Goal: Task Accomplishment & Management: Use online tool/utility

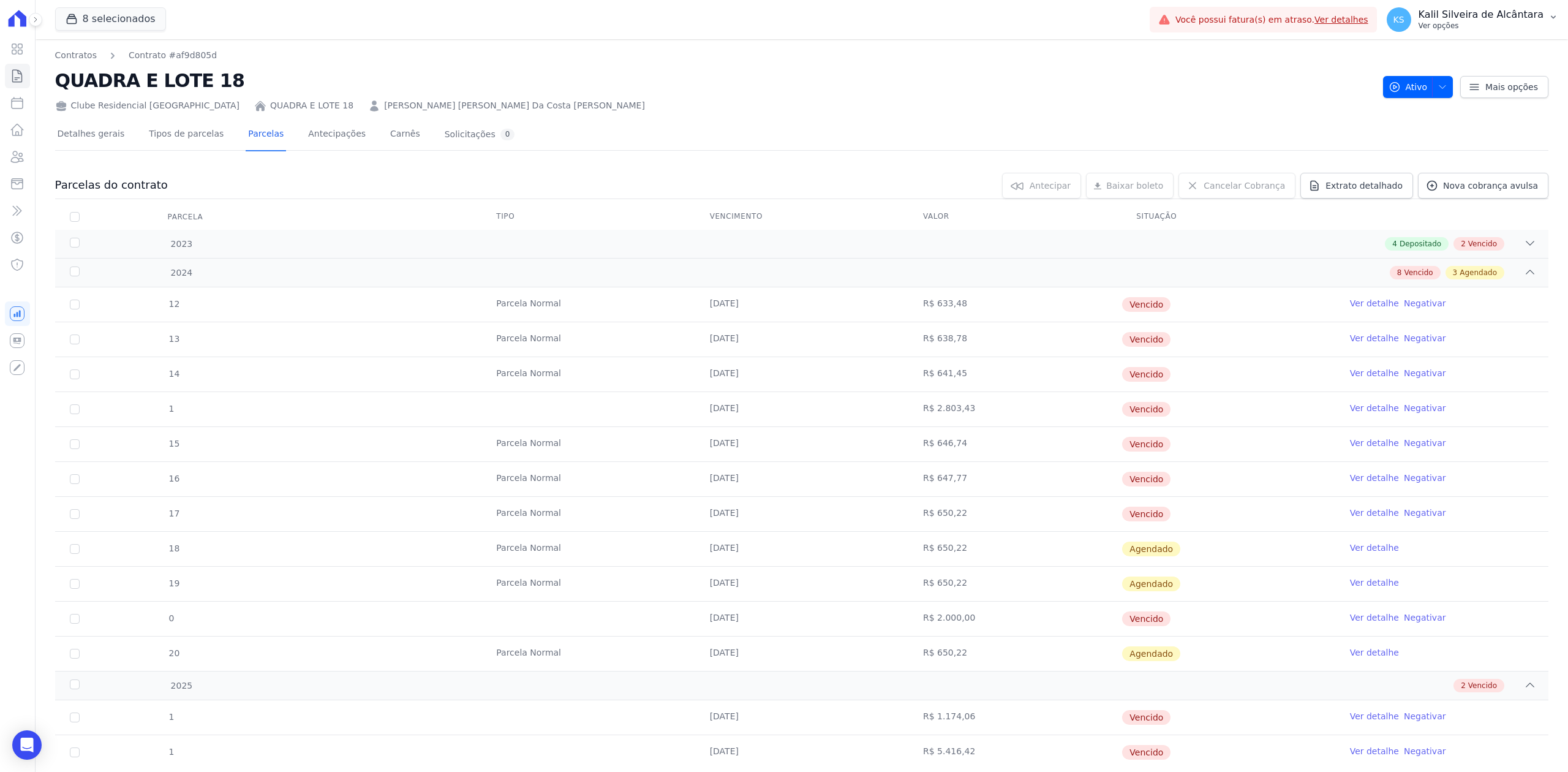
click at [1515, 28] on p "Ver opções" at bounding box center [1481, 26] width 125 height 10
click at [1476, 108] on link "Importar remessas" at bounding box center [1490, 107] width 157 height 22
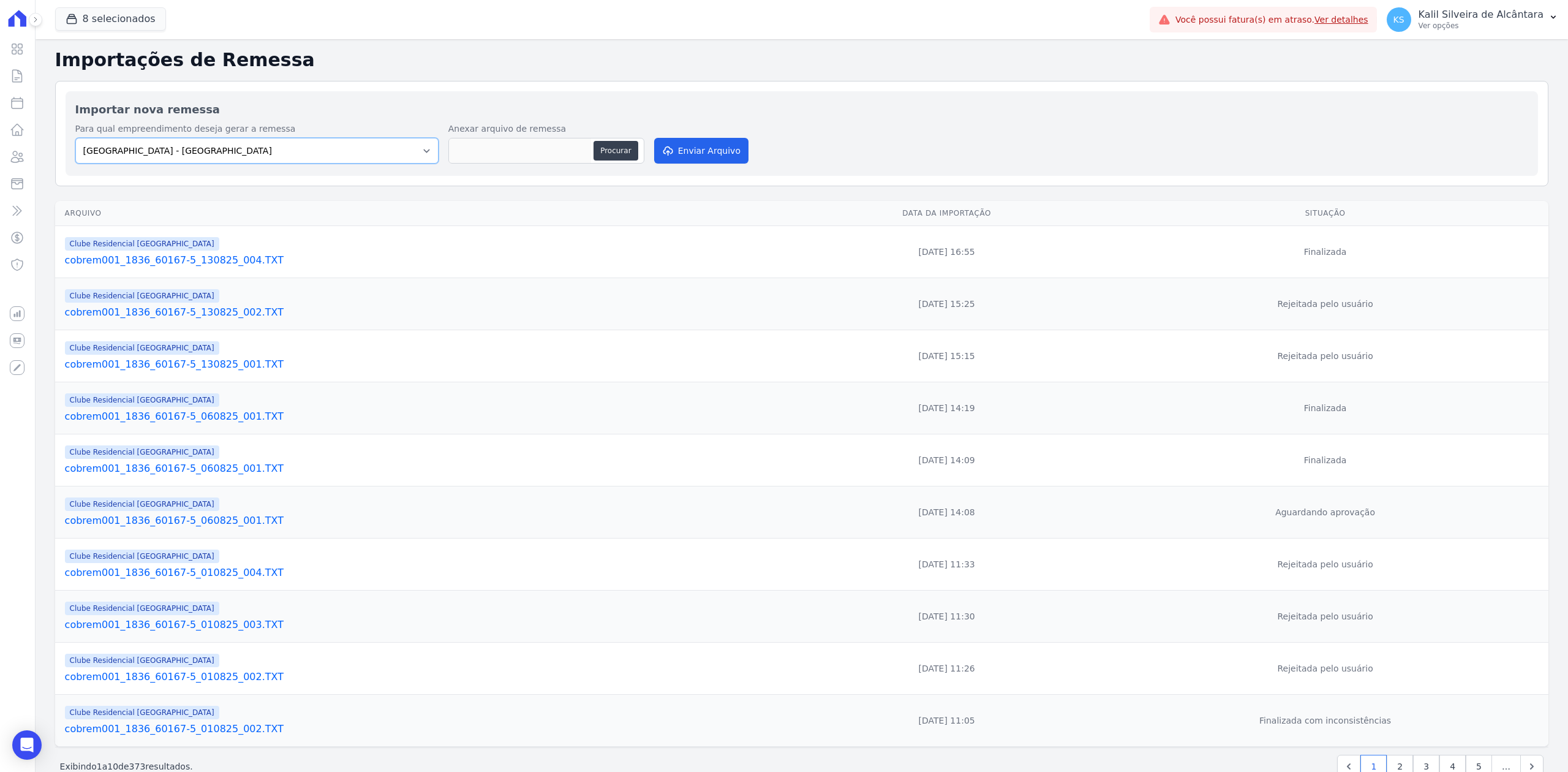
click at [419, 157] on select "[GEOGRAPHIC_DATA] - [GEOGRAPHIC_DATA] - JPI Clube Residencial [GEOGRAPHIC_DATA]…" at bounding box center [257, 150] width 363 height 26
select select "9faf743c-9acd-4b6b-9881-b5fc9395b26d"
click at [76, 138] on select "[GEOGRAPHIC_DATA] - [GEOGRAPHIC_DATA] - JPI Clube Residencial [GEOGRAPHIC_DATA]…" at bounding box center [257, 150] width 363 height 26
click at [614, 150] on button "Procurar" at bounding box center [615, 150] width 44 height 20
type input "cobrem001_1836_60167-5_180825_001.TXT"
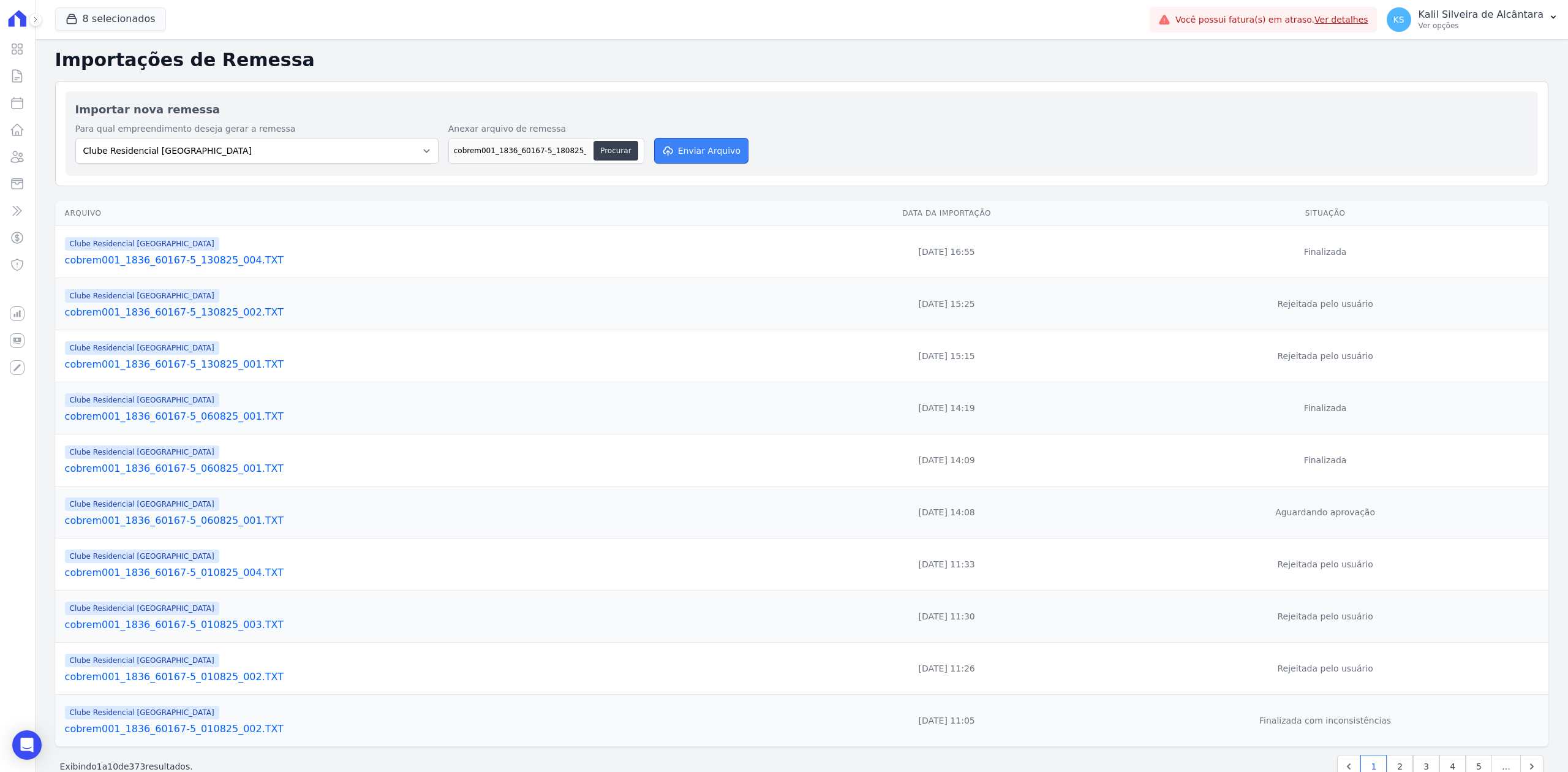
click at [692, 150] on button "Enviar Arquivo" at bounding box center [702, 150] width 94 height 26
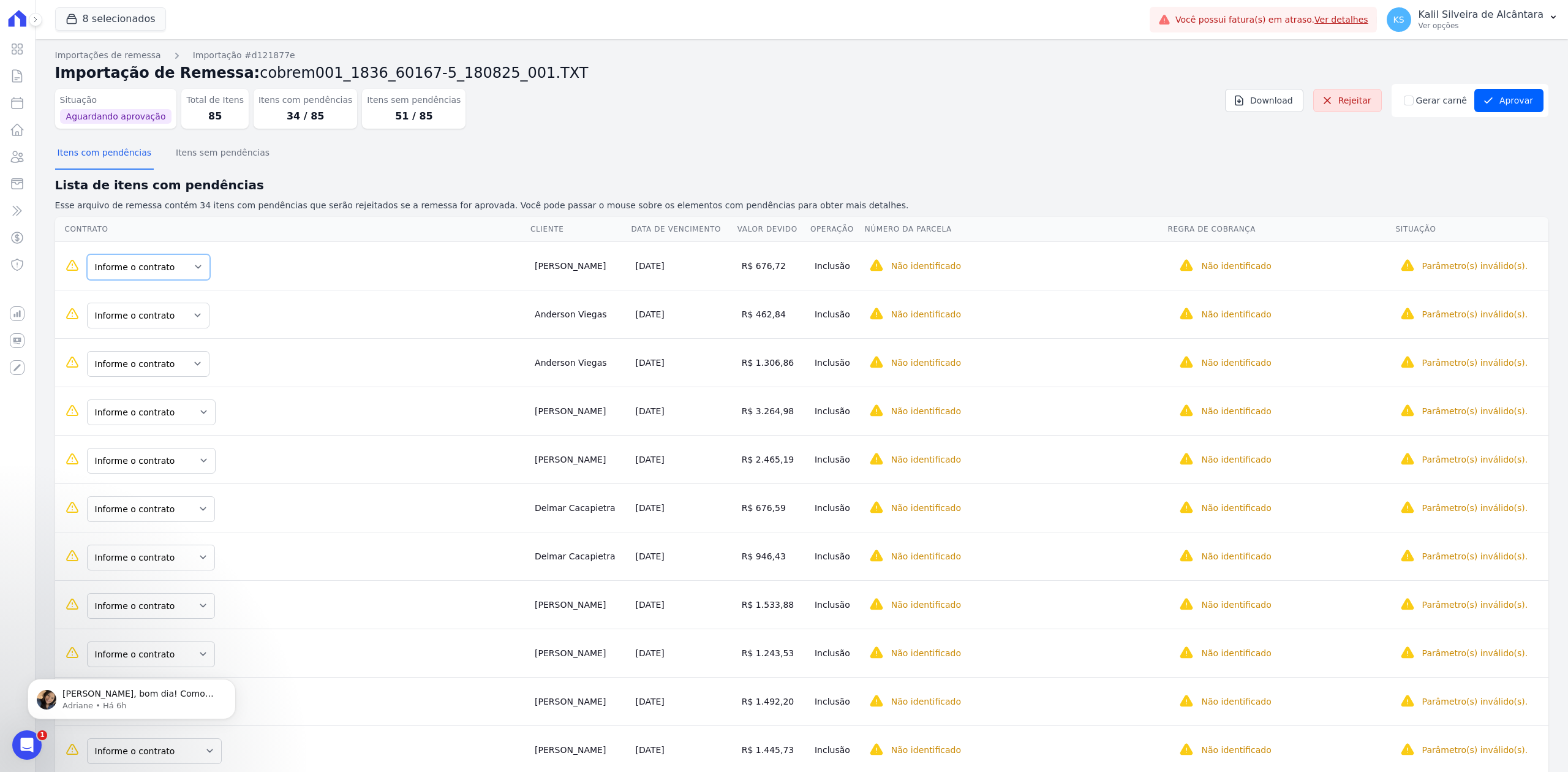
click at [183, 271] on select "Informe o contrato QUADRA H LOTE 3 QUADRA H LOTE 2" at bounding box center [148, 267] width 123 height 26
click at [385, 285] on td "Informe o contrato QUADRA H LOTE 3 QUADRA H LOTE 2" at bounding box center [293, 266] width 475 height 49
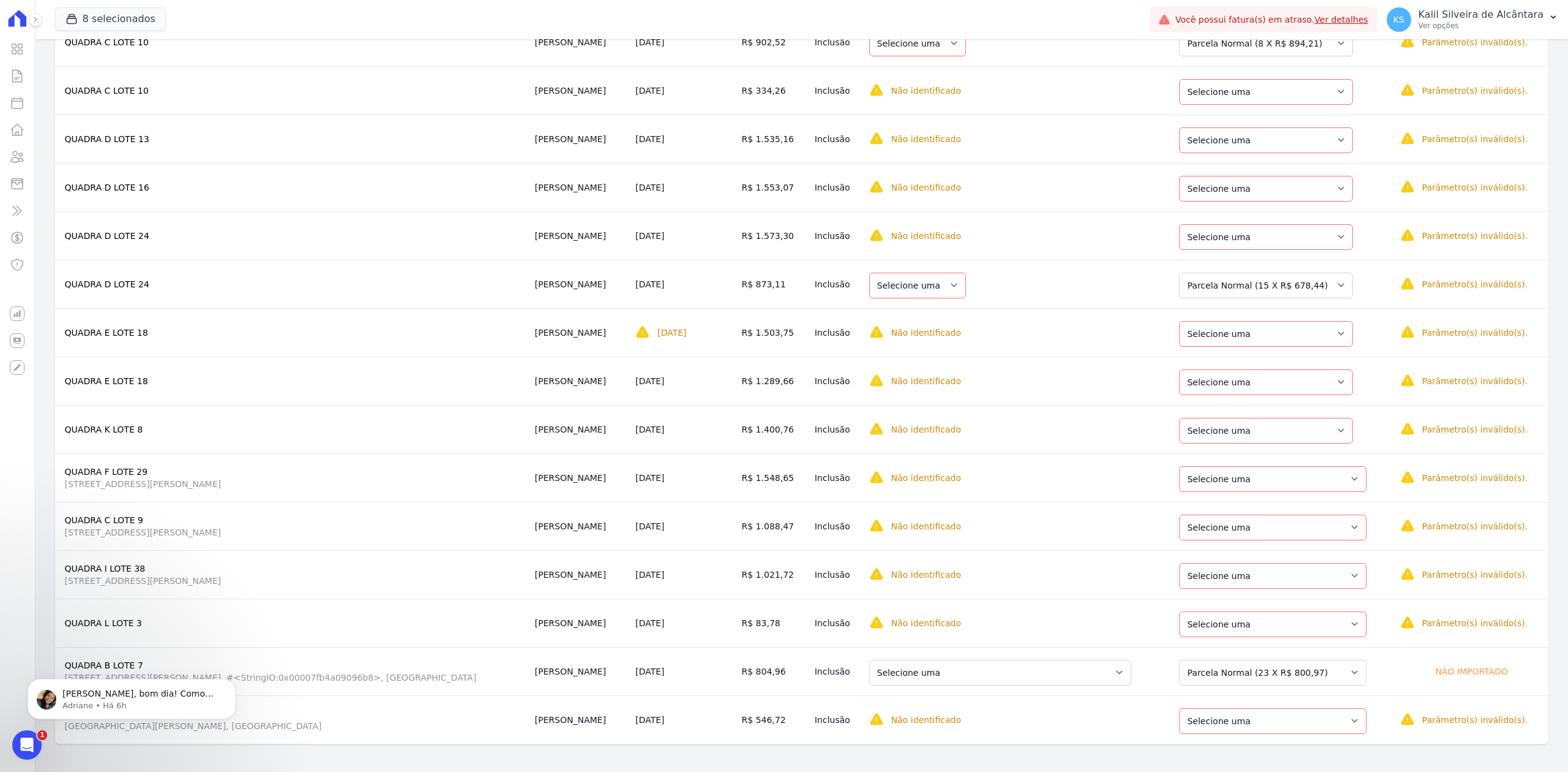
scroll to position [1167, 0]
drag, startPoint x: 669, startPoint y: 726, endPoint x: 498, endPoint y: 691, distance: 174.5
drag, startPoint x: 540, startPoint y: 719, endPoint x: 508, endPoint y: 90, distance: 629.8
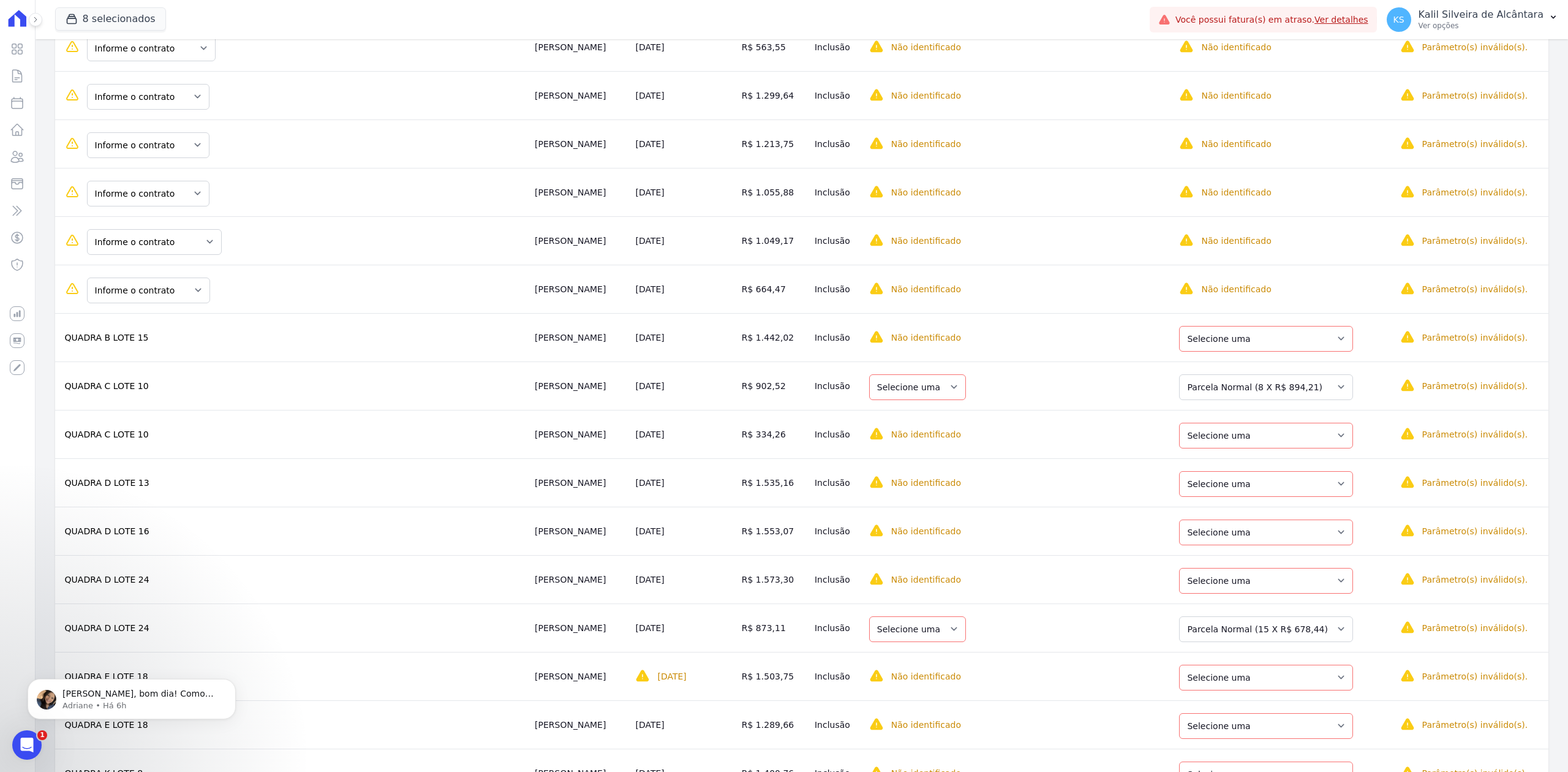
scroll to position [758, 0]
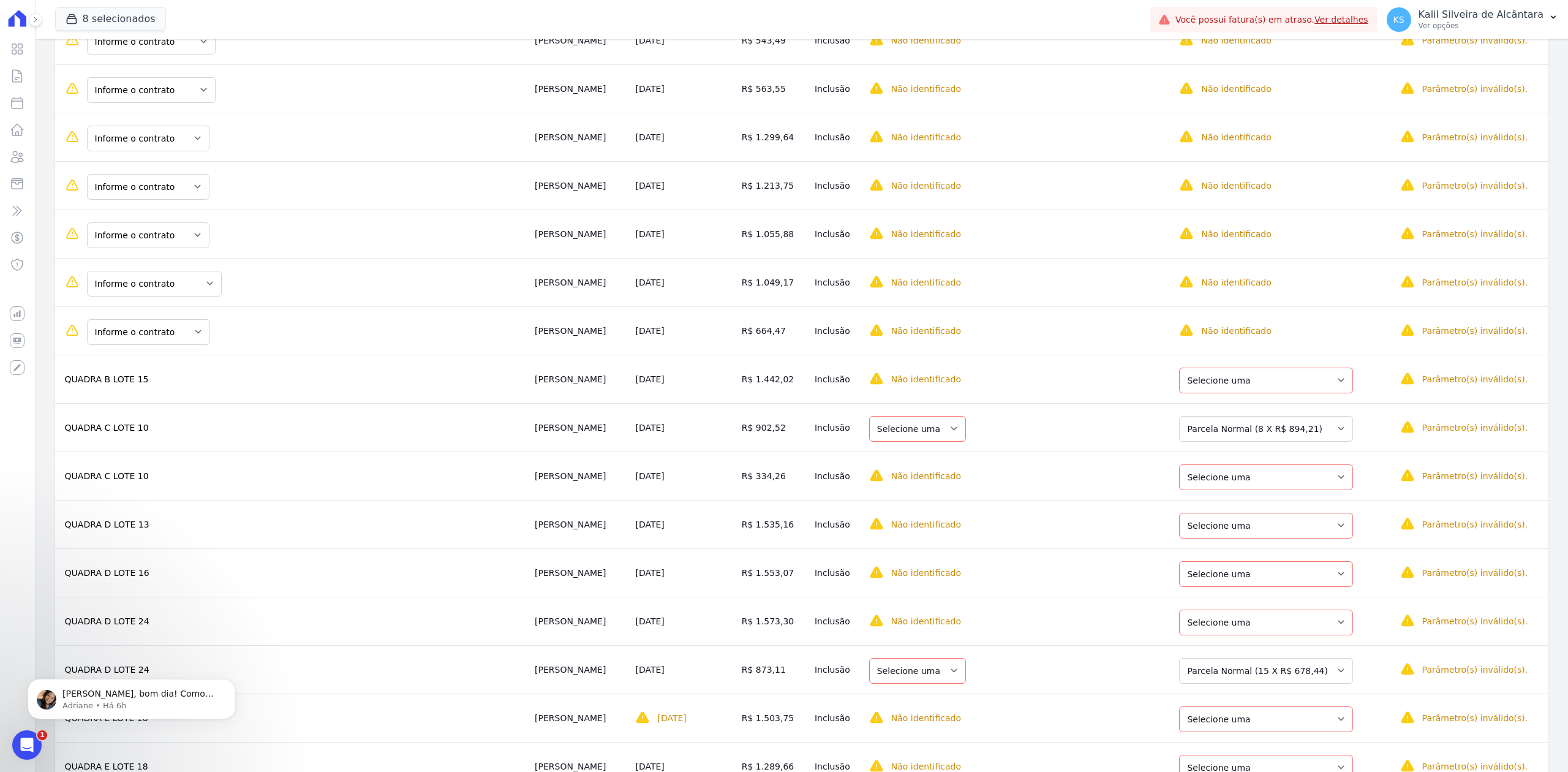
drag, startPoint x: 534, startPoint y: 447, endPoint x: 472, endPoint y: 67, distance: 385.0
click at [472, 67] on tbody "Informe o contrato QUADRA H LOTE 3 QUADRA H LOTE 2 Alessandro Santos 25/08/2025…" at bounding box center [802, 306] width 1494 height 1646
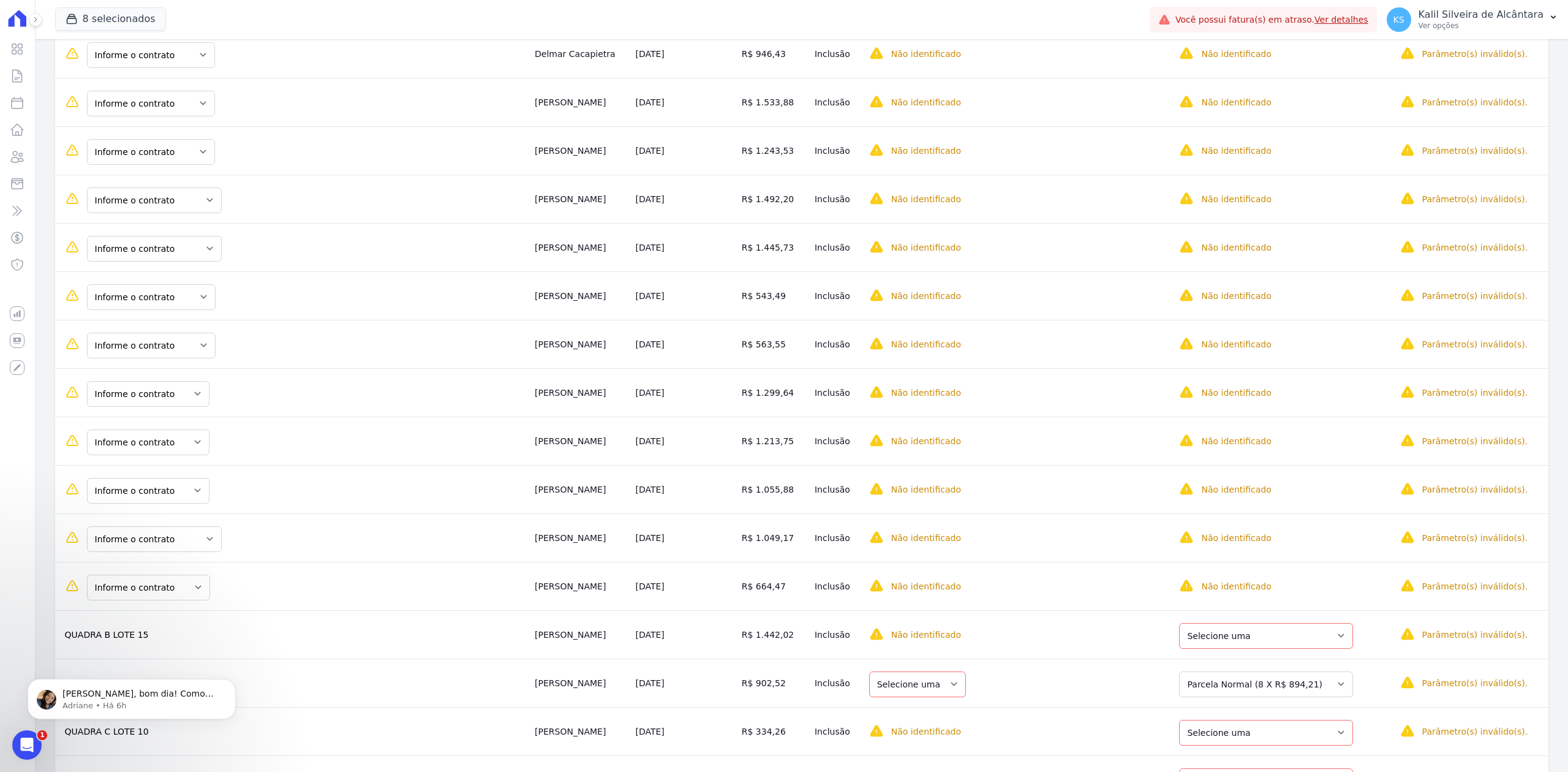
scroll to position [431, 0]
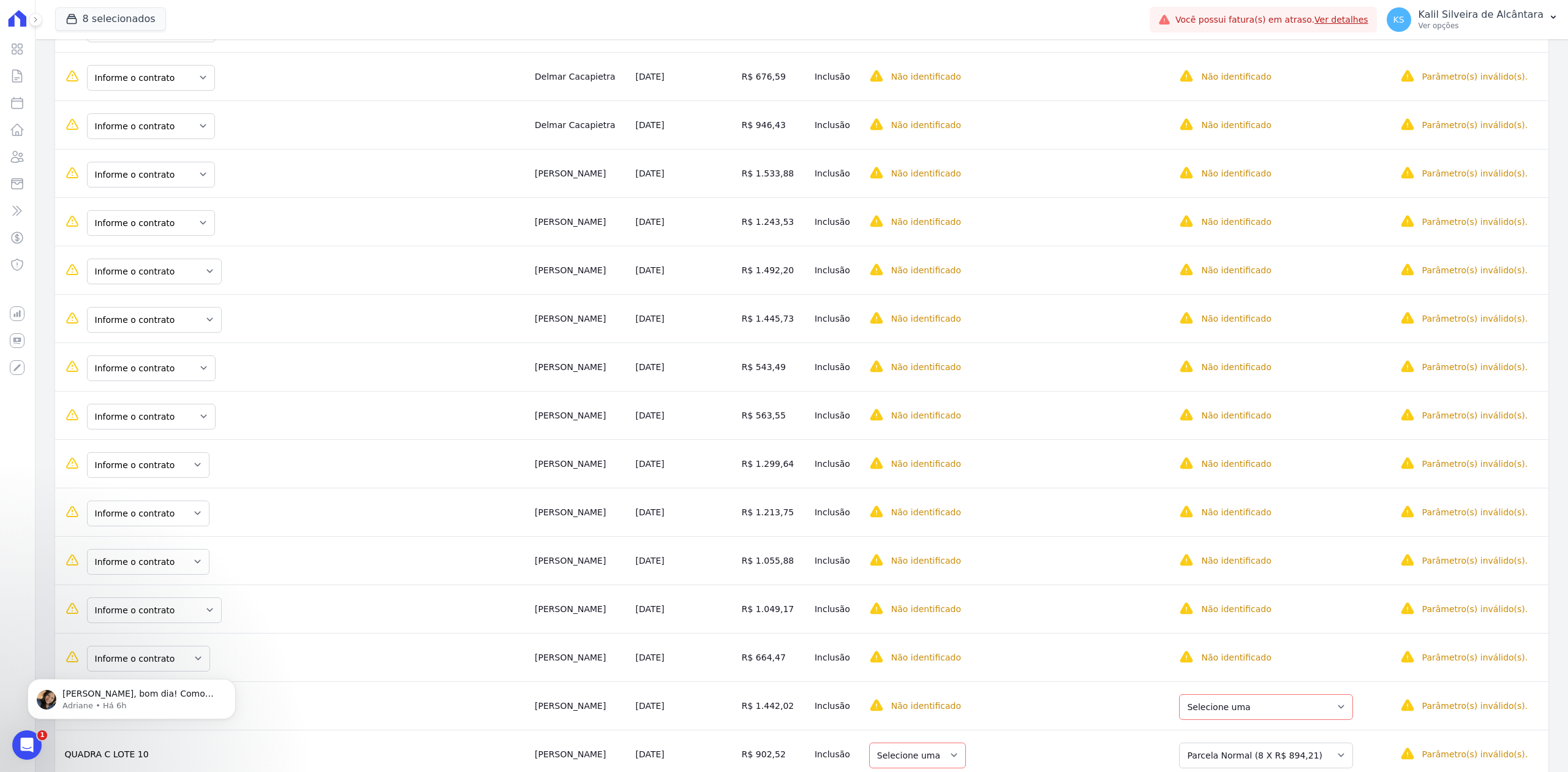
drag, startPoint x: 513, startPoint y: 327, endPoint x: 493, endPoint y: 110, distance: 217.9
click at [489, 96] on tbody "Informe o contrato QUADRA H LOTE 3 QUADRA H LOTE 2 Alessandro Santos 25/08/2025…" at bounding box center [802, 633] width 1494 height 1646
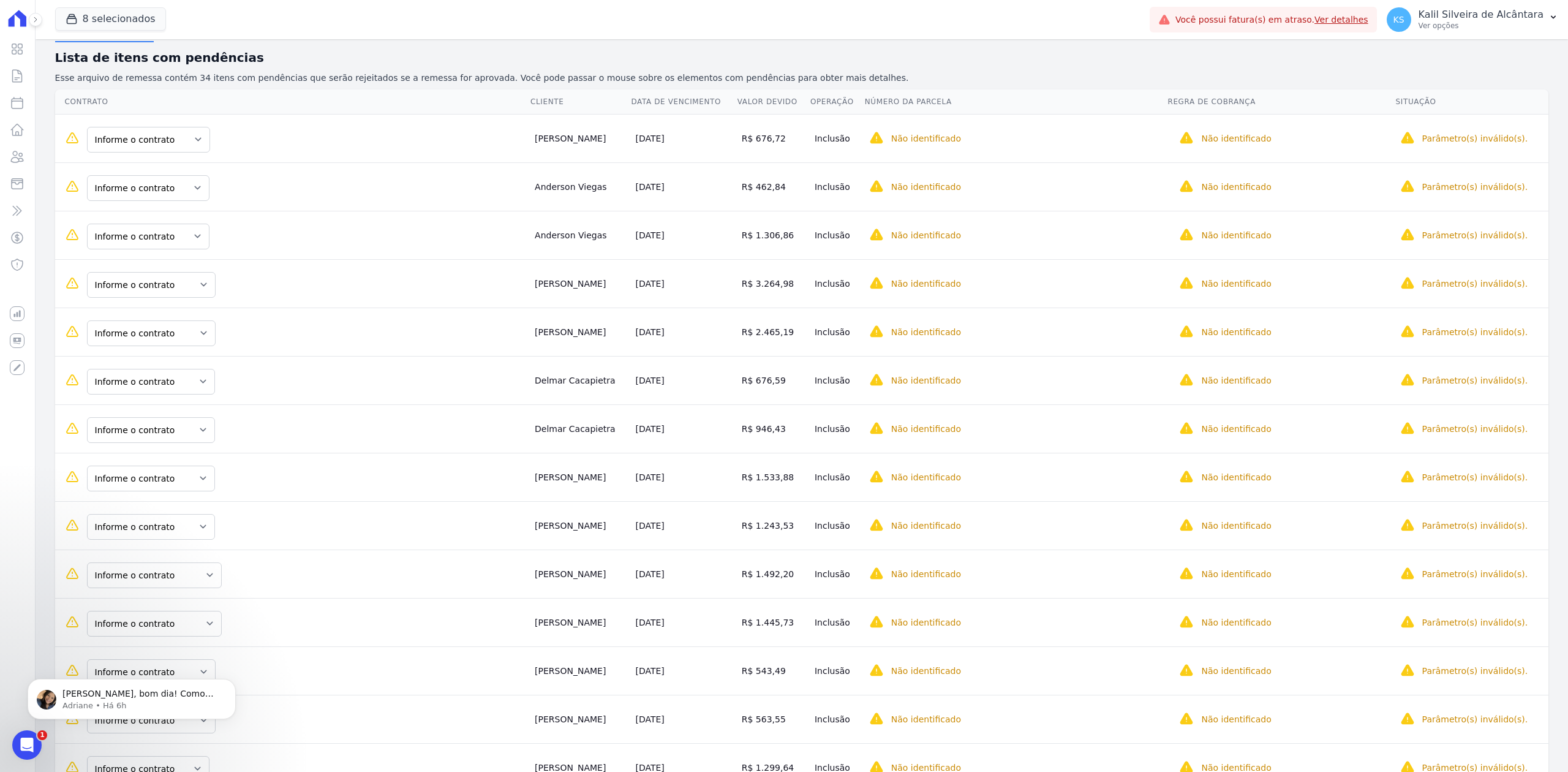
scroll to position [23, 0]
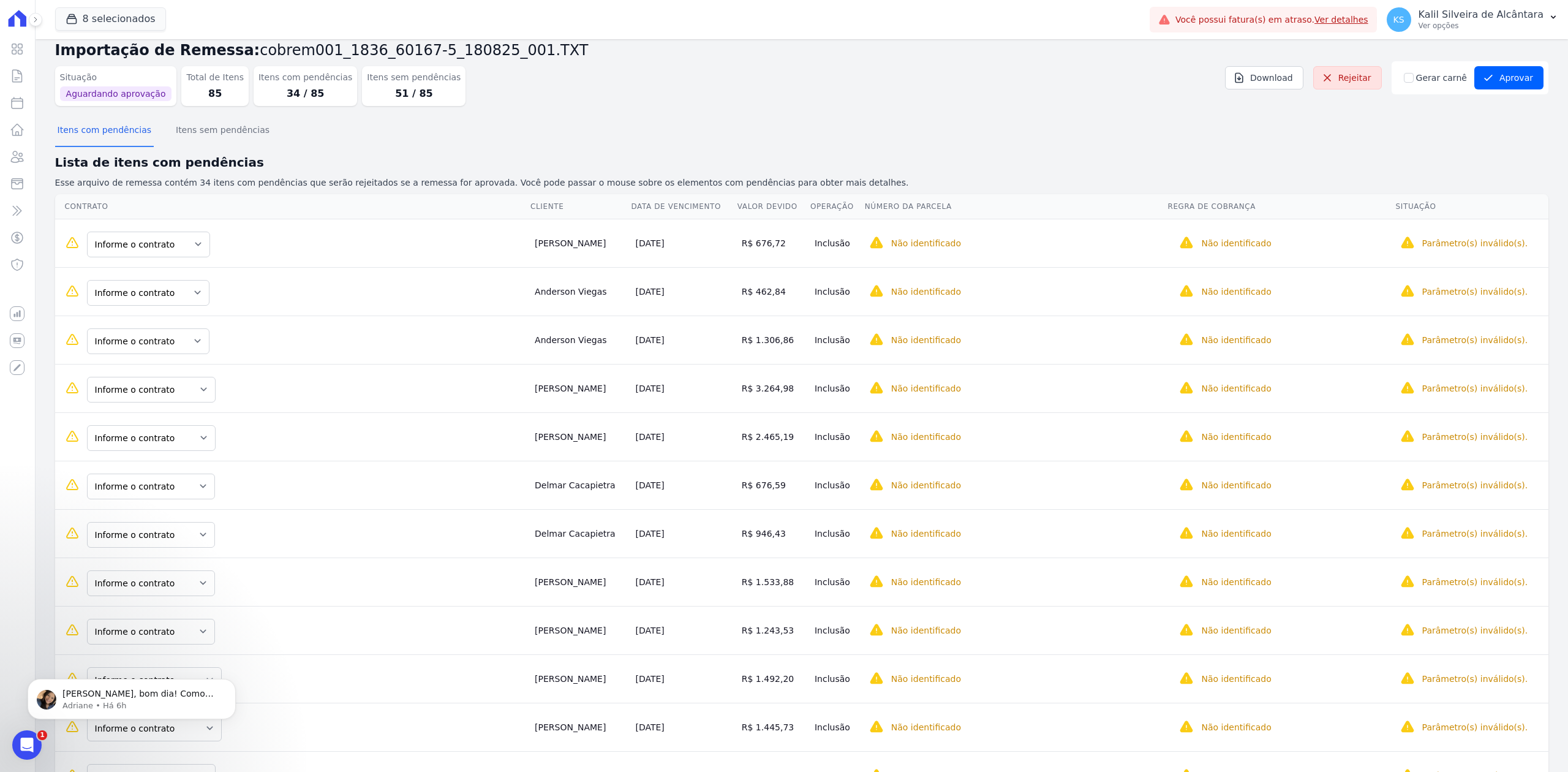
drag, startPoint x: 522, startPoint y: 445, endPoint x: 496, endPoint y: 238, distance: 208.6
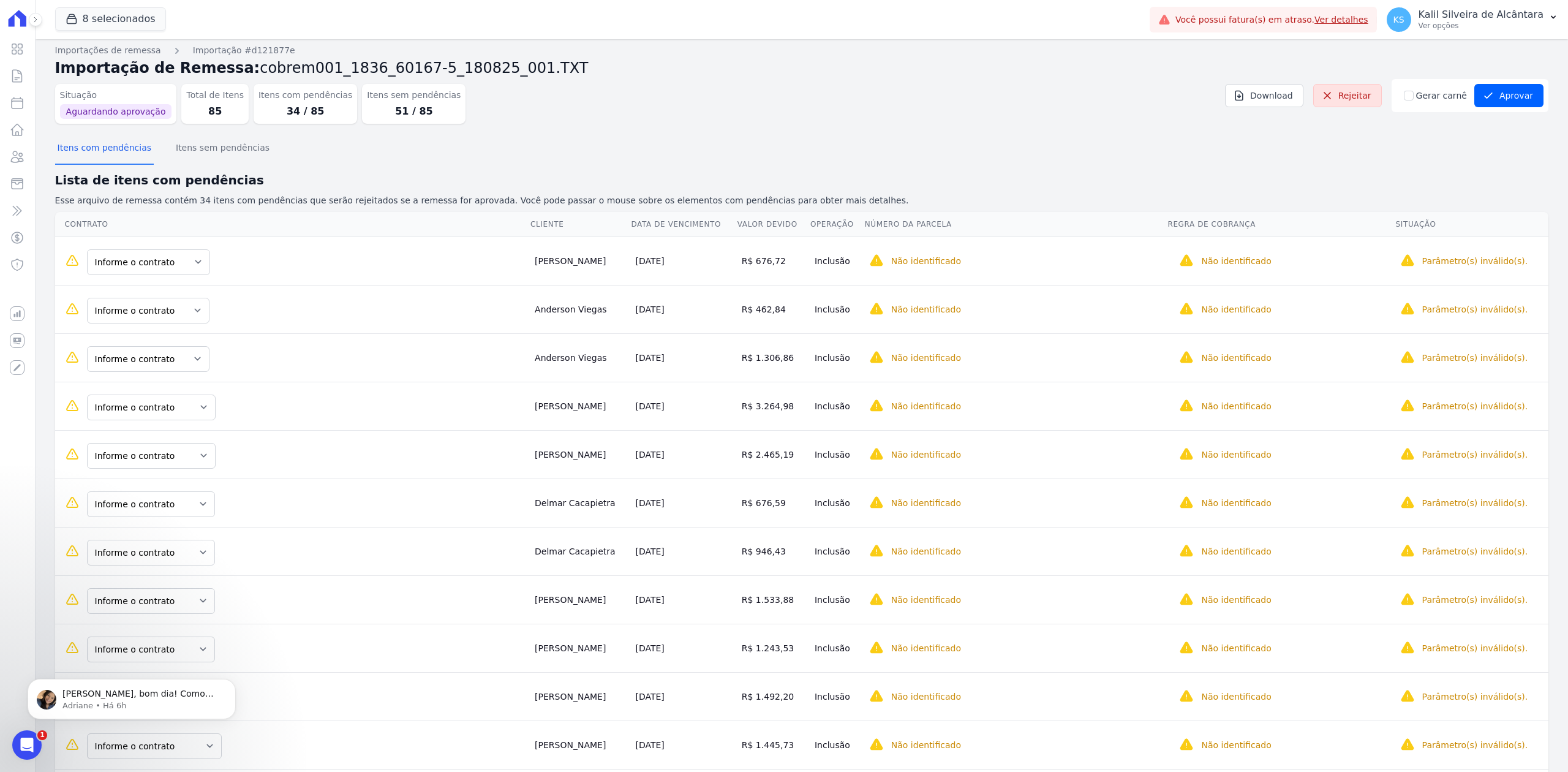
scroll to position [0, 0]
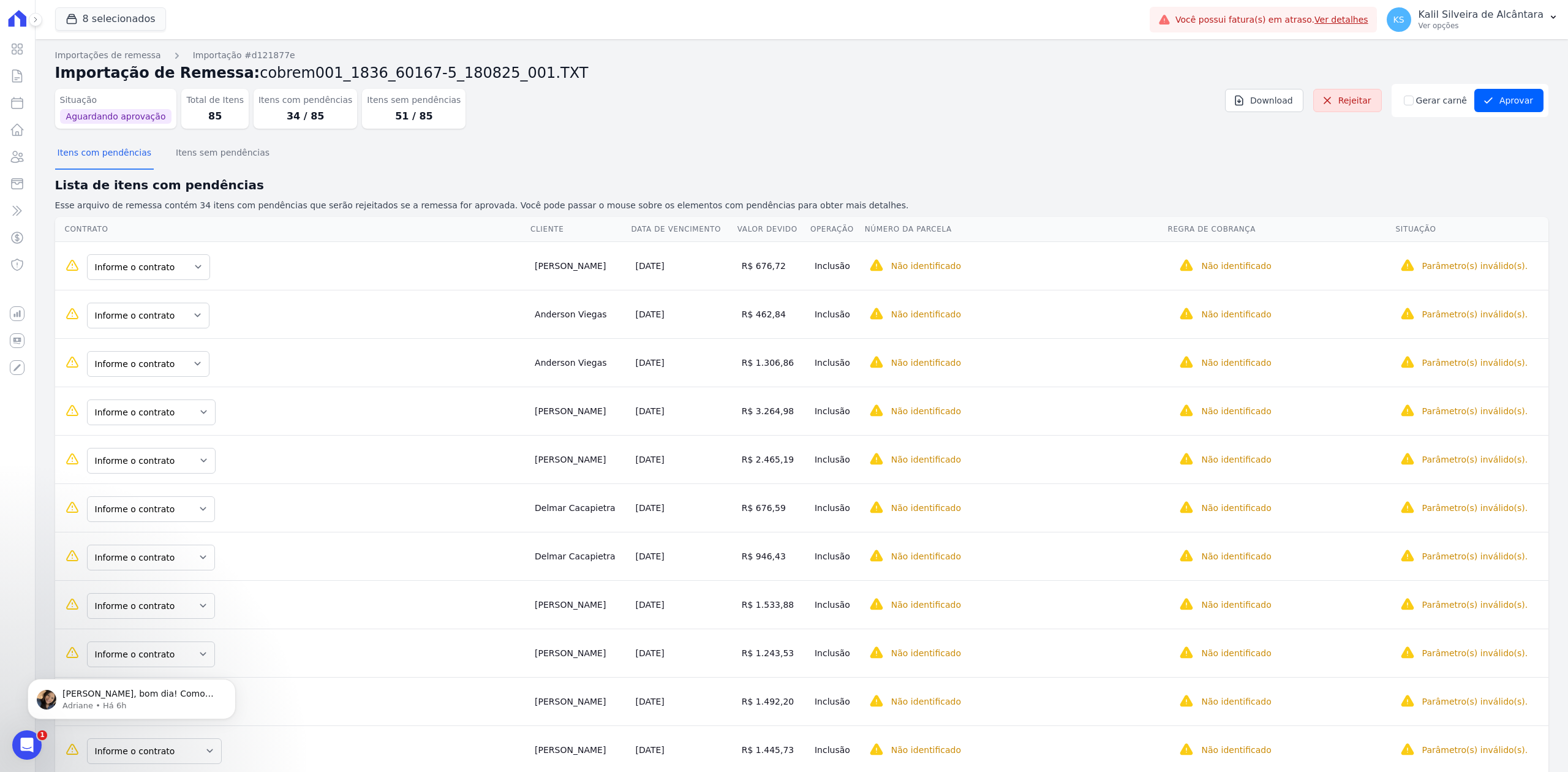
click at [834, 197] on div "Lista de itens com pendências Esse arquivo de remessa contém 34 itens com pendê…" at bounding box center [802, 194] width 1494 height 36
click at [206, 144] on button "Itens sem pendências" at bounding box center [223, 153] width 99 height 32
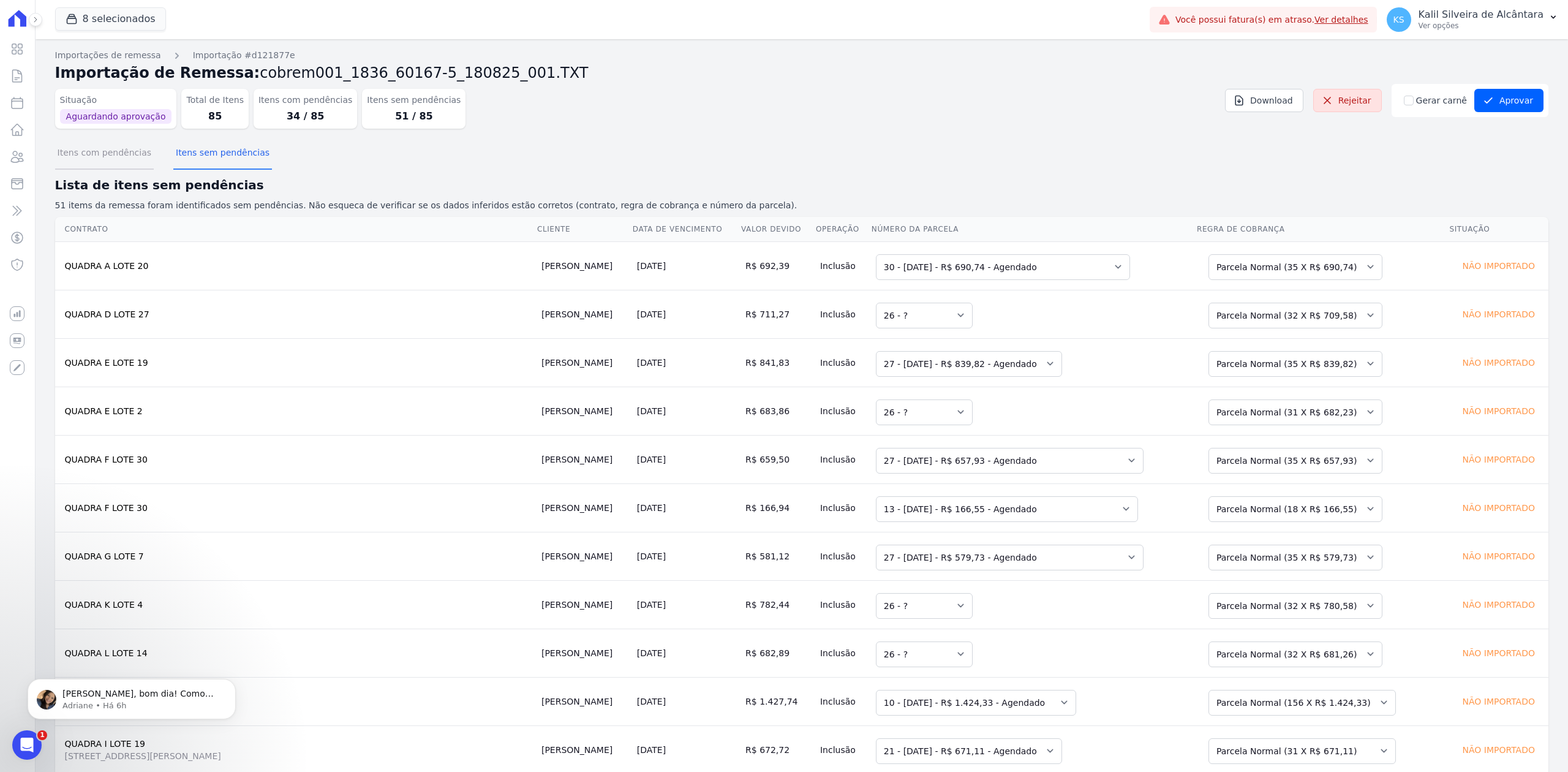
click at [101, 155] on button "Itens com pendências" at bounding box center [105, 153] width 99 height 32
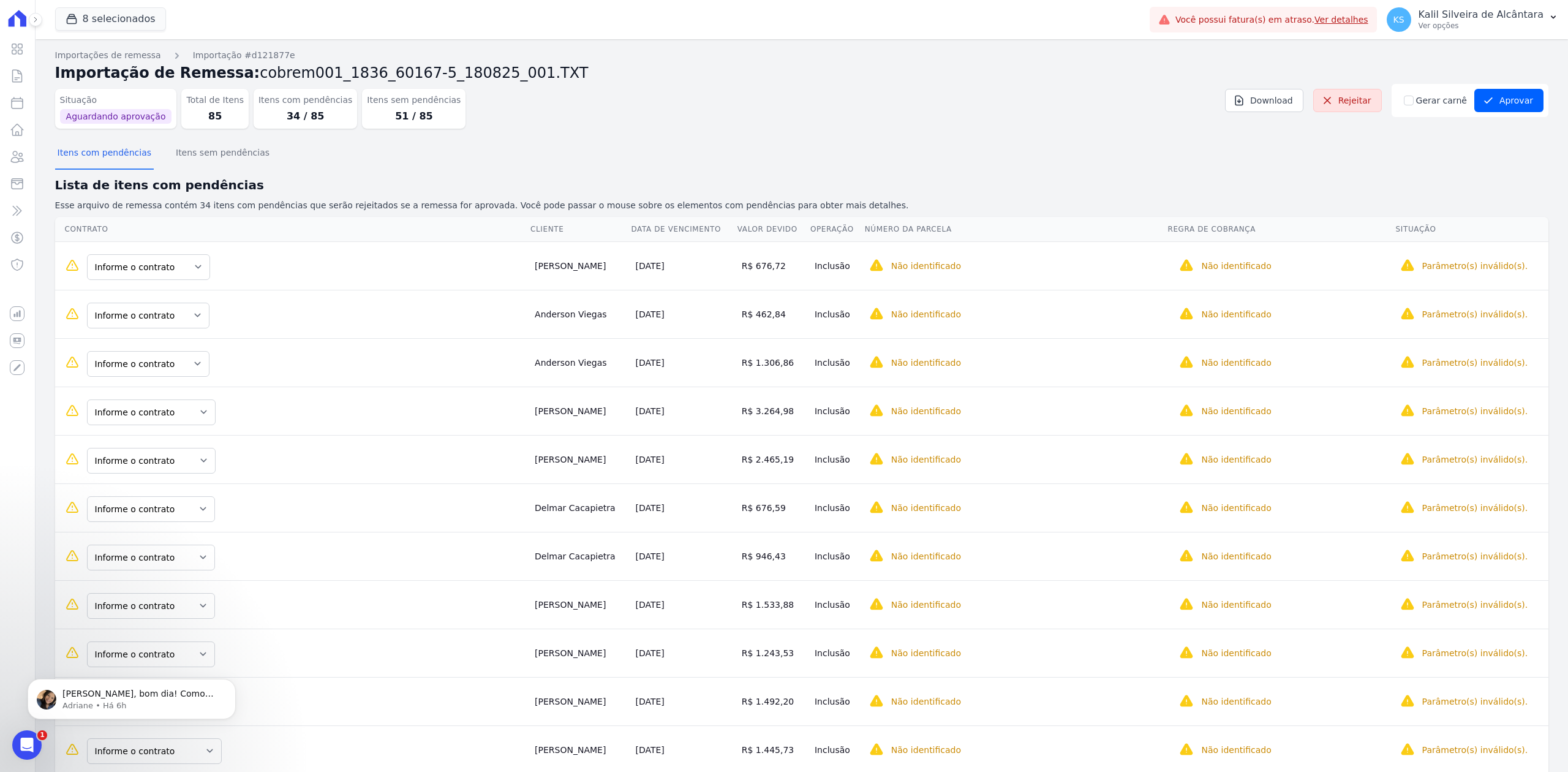
drag, startPoint x: 476, startPoint y: 265, endPoint x: 553, endPoint y: 276, distance: 77.8
click at [553, 276] on td "Alessandro Santos" at bounding box center [580, 266] width 101 height 49
copy td "Alessandro Santos"
click at [191, 258] on select "Informe o contrato QUADRA H LOTE 3 QUADRA H LOTE 2" at bounding box center [148, 267] width 123 height 26
click at [181, 263] on select "Informe o contrato QUADRA H LOTE 3 QUADRA H LOTE 2" at bounding box center [148, 267] width 123 height 26
